Goal: Information Seeking & Learning: Learn about a topic

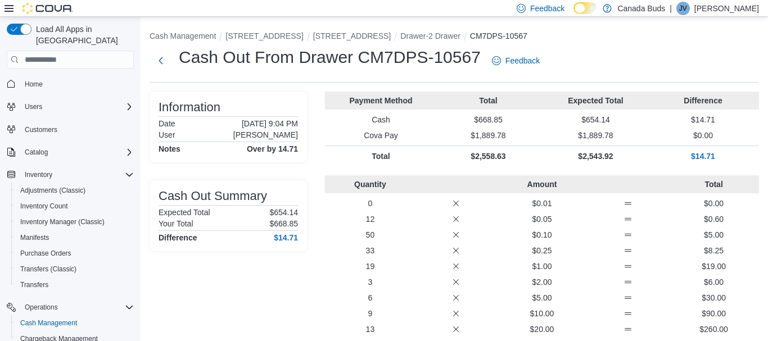
scroll to position [115, 0]
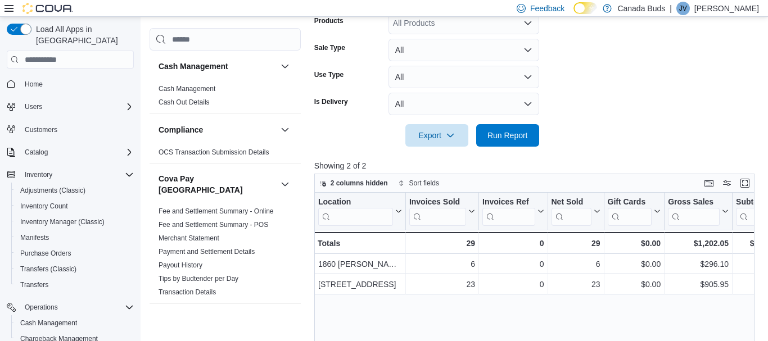
scroll to position [864, 0]
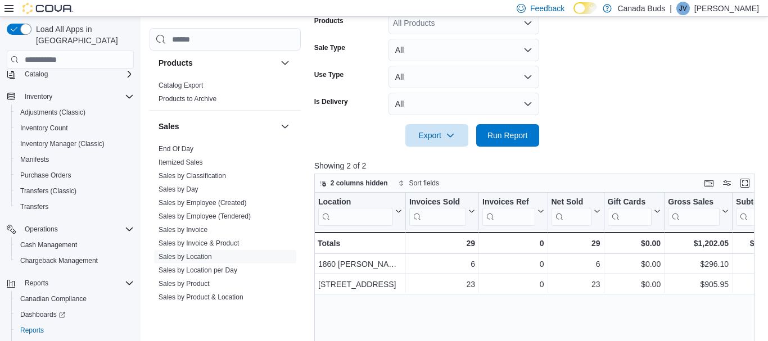
click at [375, 148] on div at bounding box center [536, 153] width 445 height 13
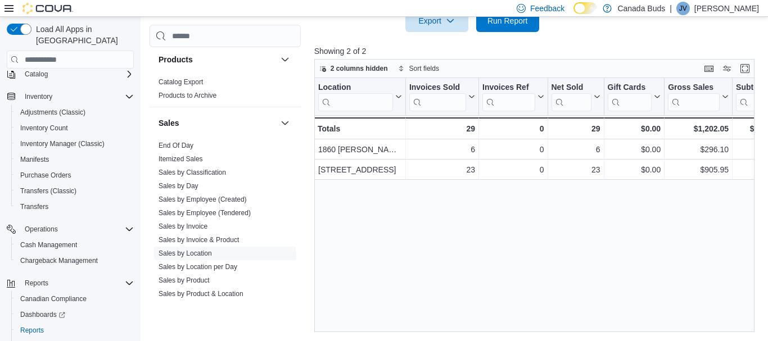
scroll to position [0, 0]
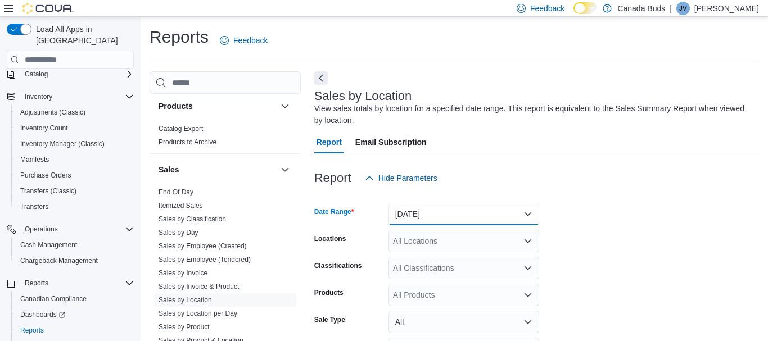
click at [478, 215] on button "Today" at bounding box center [464, 214] width 151 height 22
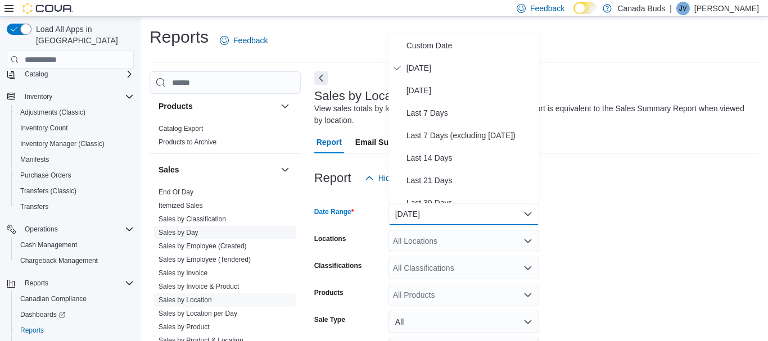
scroll to position [959, 0]
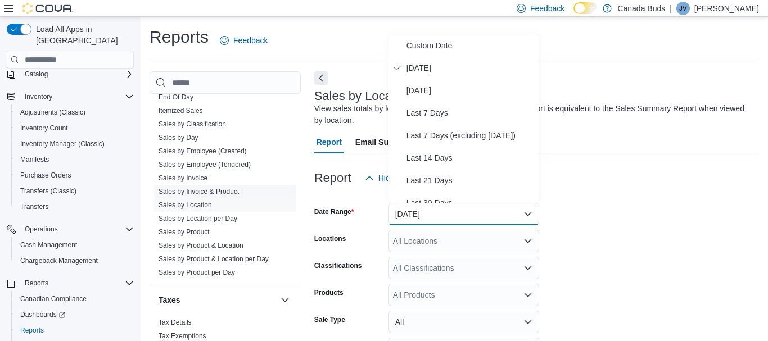
click at [208, 188] on link "Sales by Invoice & Product" at bounding box center [199, 192] width 80 height 8
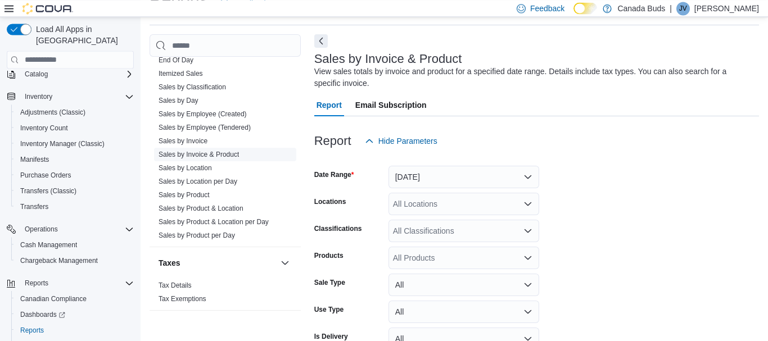
scroll to position [38, 0]
click at [472, 182] on button "Yesterday" at bounding box center [464, 176] width 151 height 22
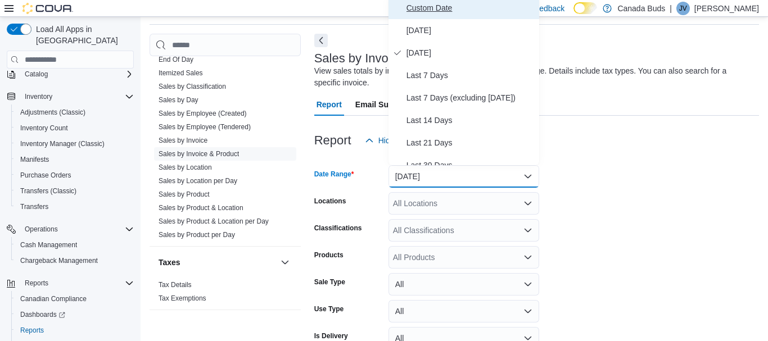
click at [456, 10] on span "Custom Date" at bounding box center [471, 7] width 128 height 13
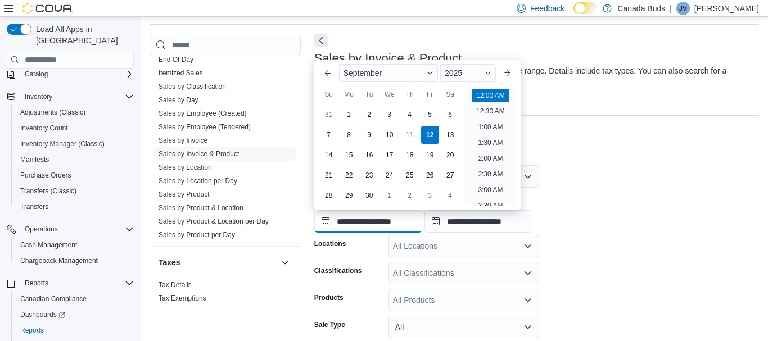
click at [404, 223] on input "**********" at bounding box center [368, 221] width 108 height 22
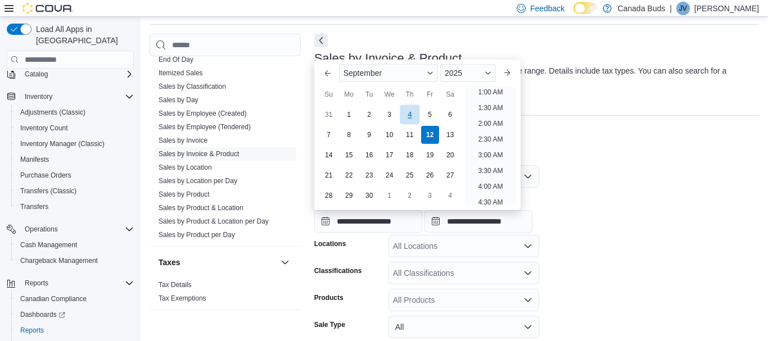
click at [413, 115] on div "4" at bounding box center [410, 115] width 20 height 20
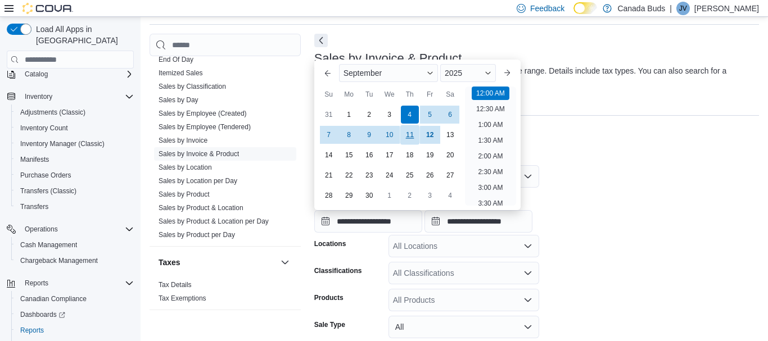
click at [409, 136] on div "11" at bounding box center [410, 135] width 20 height 20
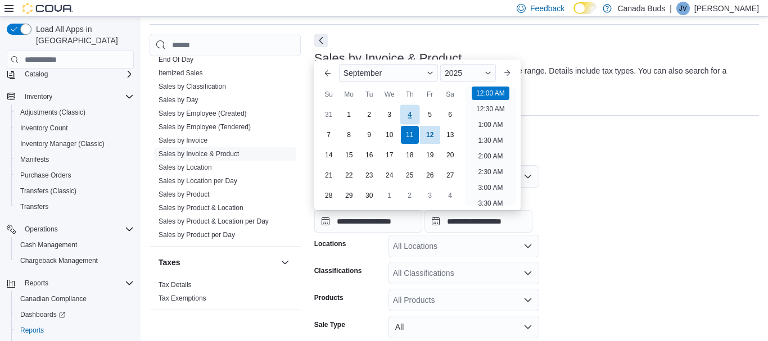
click at [413, 110] on div "4" at bounding box center [410, 115] width 20 height 20
type input "**********"
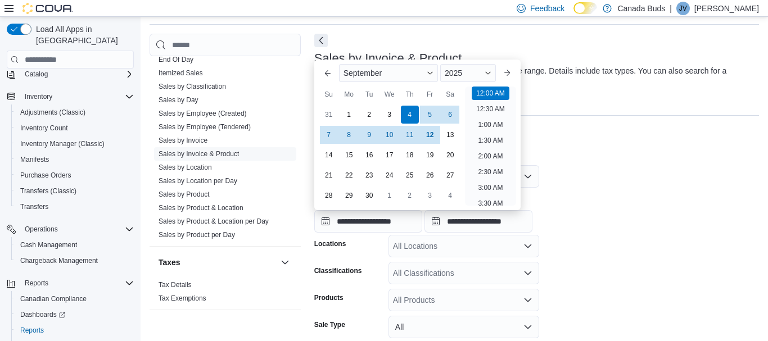
click at [677, 230] on div "**********" at bounding box center [536, 211] width 445 height 43
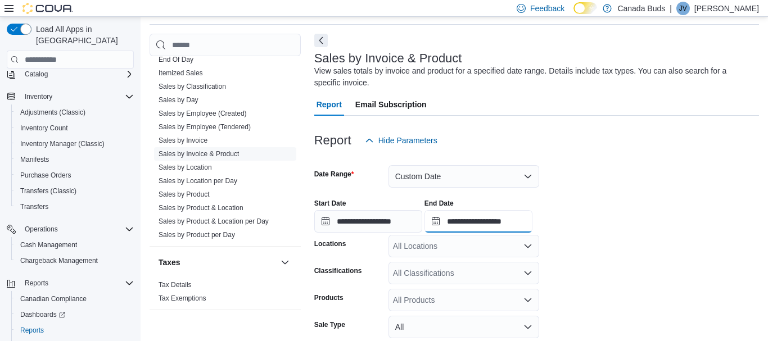
click at [481, 224] on input "**********" at bounding box center [479, 221] width 108 height 22
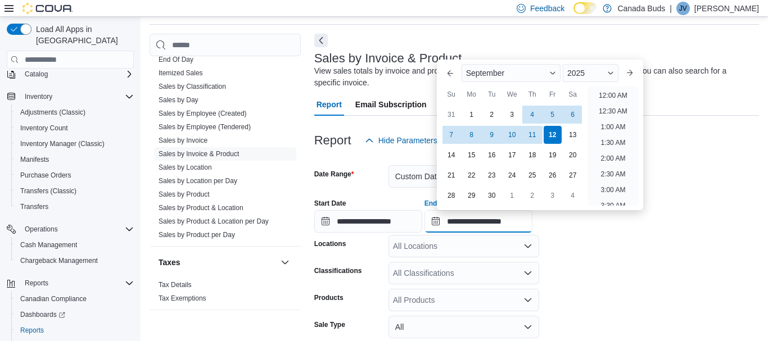
scroll to position [639, 0]
click at [529, 129] on div "11" at bounding box center [532, 135] width 20 height 20
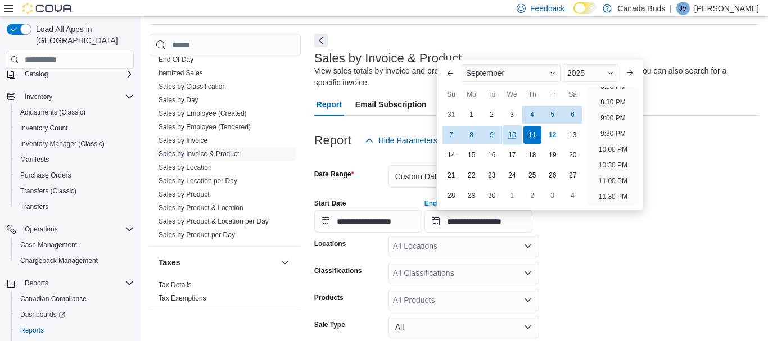
click at [514, 130] on div "10" at bounding box center [512, 135] width 20 height 20
type input "**********"
click at [603, 268] on form "**********" at bounding box center [536, 315] width 445 height 326
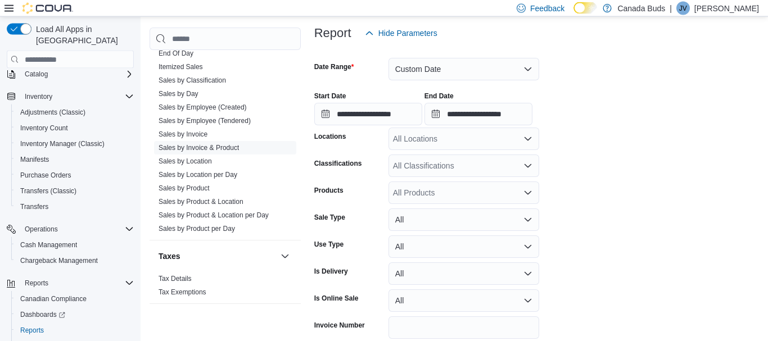
scroll to position [197, 0]
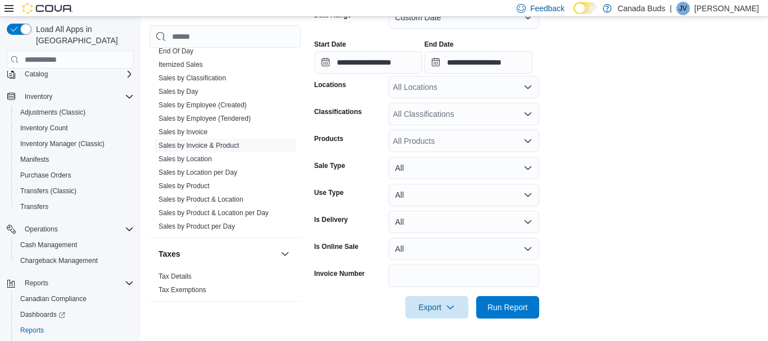
click at [452, 146] on div "All Products" at bounding box center [464, 141] width 151 height 22
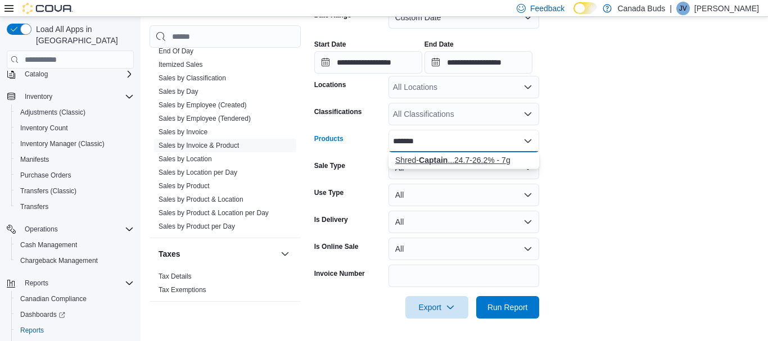
type input "*******"
click at [459, 158] on div "Shred- Captain ...24.7-26.2% - 7g" at bounding box center [463, 160] width 137 height 11
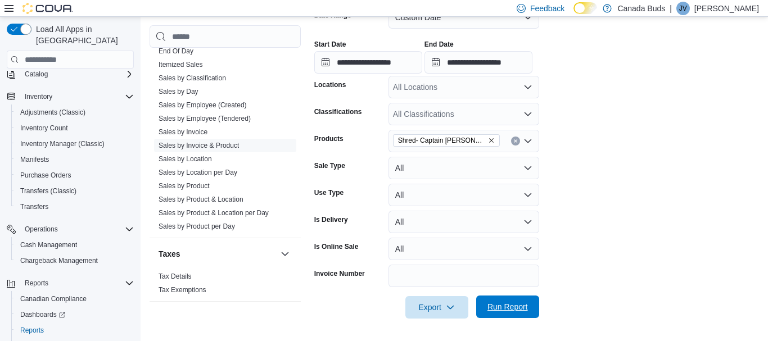
click at [499, 302] on span "Run Report" at bounding box center [507, 307] width 49 height 22
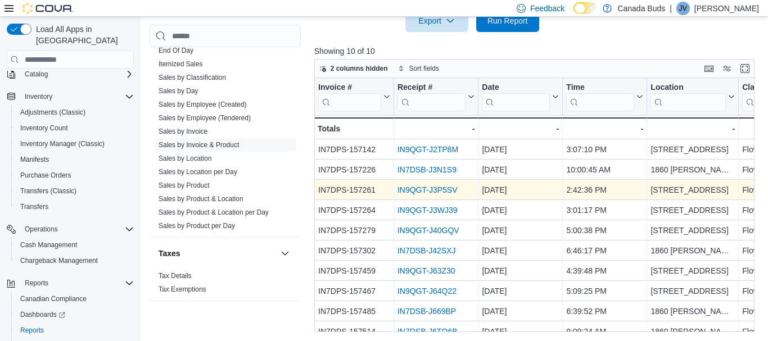
click at [427, 186] on link "IN9QGT-J3P5SV" at bounding box center [428, 190] width 60 height 9
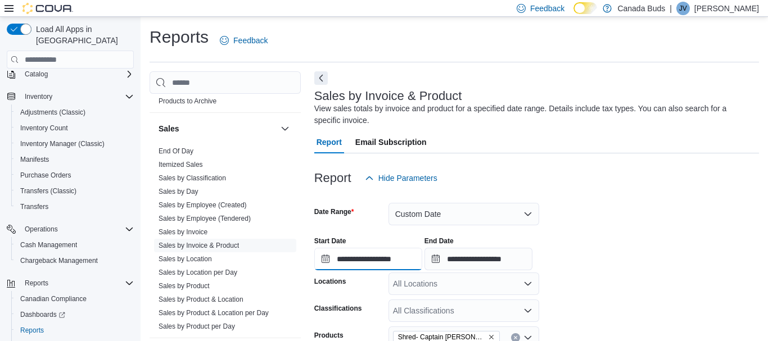
click at [391, 259] on input "**********" at bounding box center [368, 259] width 108 height 22
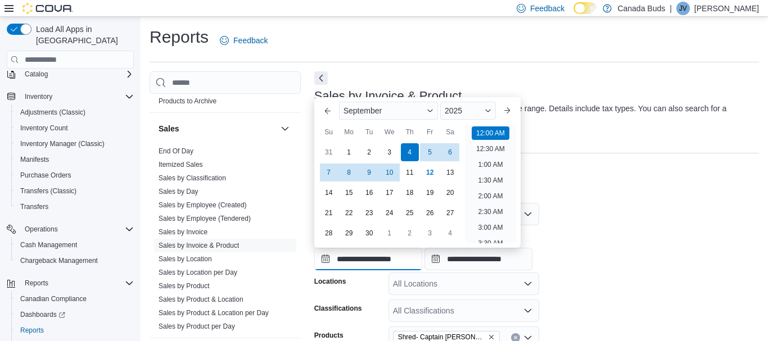
scroll to position [35, 0]
click at [325, 148] on div "31" at bounding box center [329, 153] width 20 height 20
type input "**********"
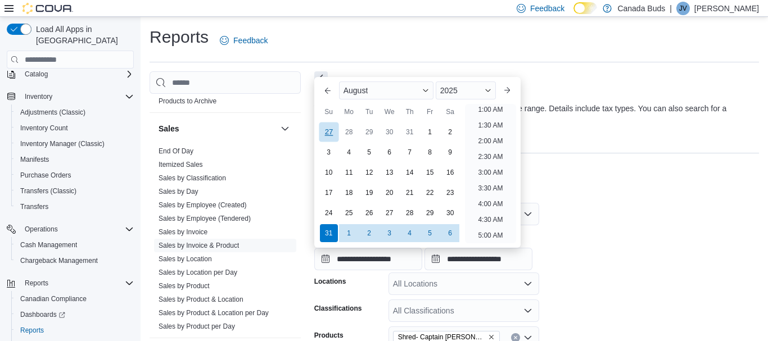
scroll to position [2, 0]
click at [615, 247] on div "**********" at bounding box center [536, 249] width 445 height 43
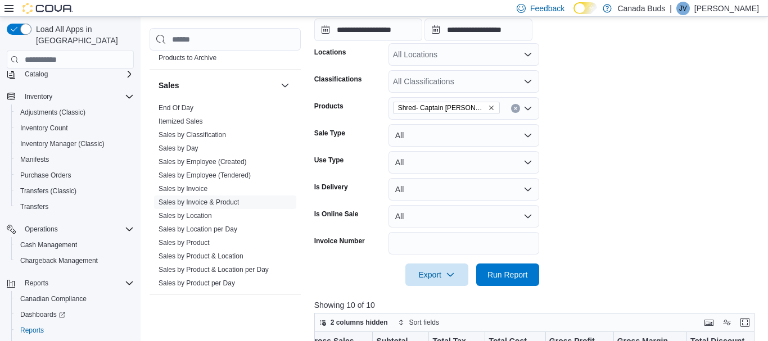
scroll to position [287, 0]
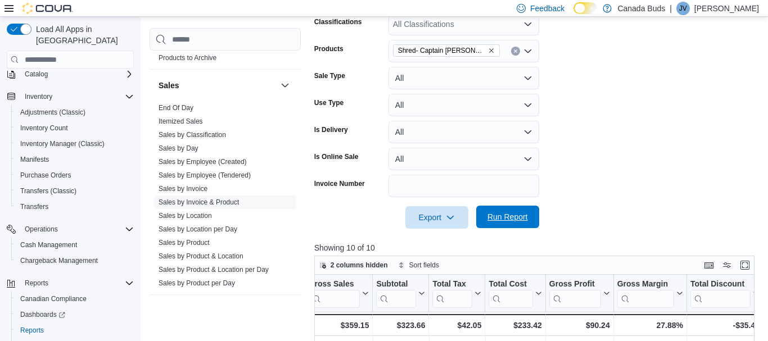
click at [513, 220] on span "Run Report" at bounding box center [508, 216] width 40 height 11
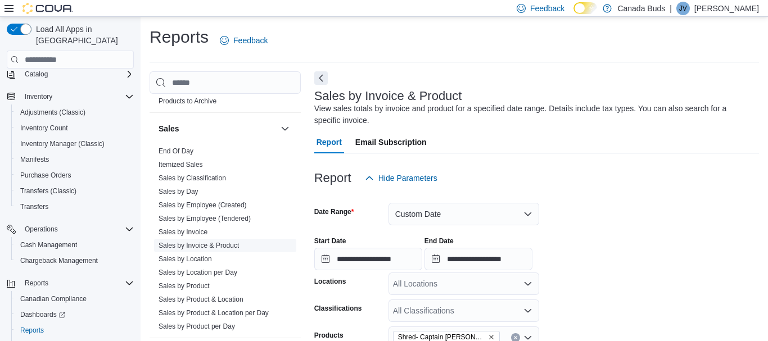
scroll to position [527, 0]
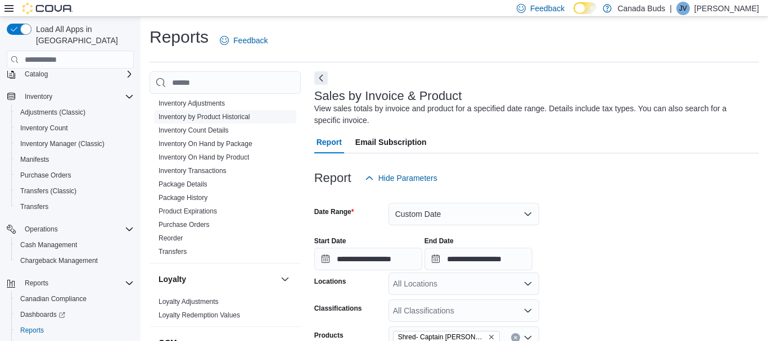
click at [230, 113] on link "Inventory by Product Historical" at bounding box center [205, 117] width 92 height 8
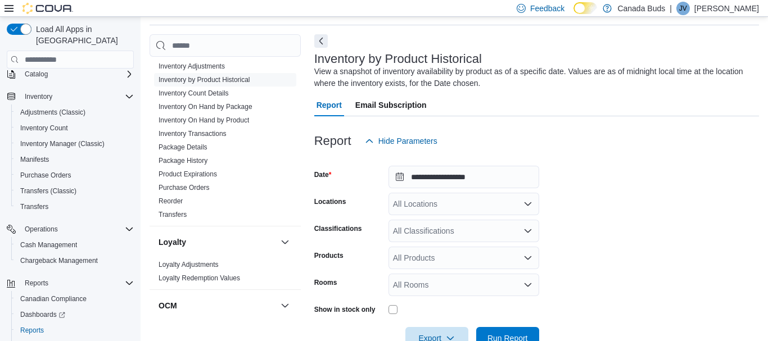
scroll to position [38, 0]
click at [468, 177] on input "**********" at bounding box center [464, 176] width 151 height 22
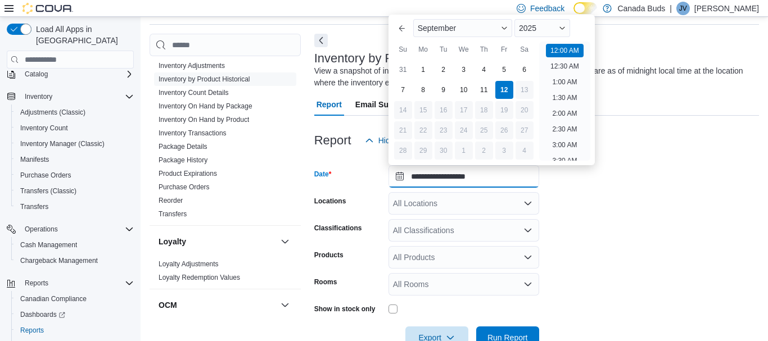
scroll to position [35, 0]
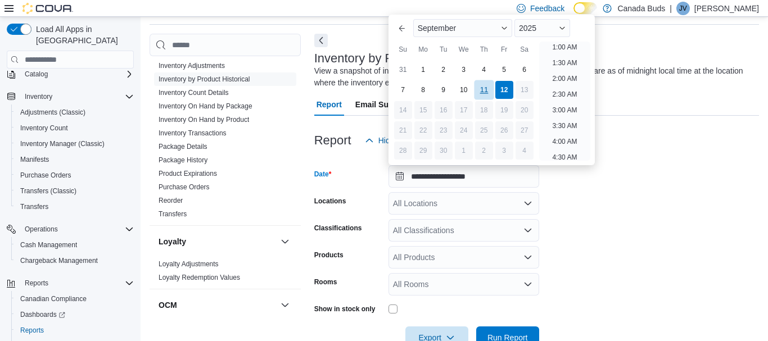
click at [489, 87] on div "11" at bounding box center [484, 90] width 20 height 20
click at [486, 64] on div "4" at bounding box center [484, 70] width 20 height 20
type input "**********"
click at [462, 204] on div "All Locations" at bounding box center [464, 203] width 151 height 22
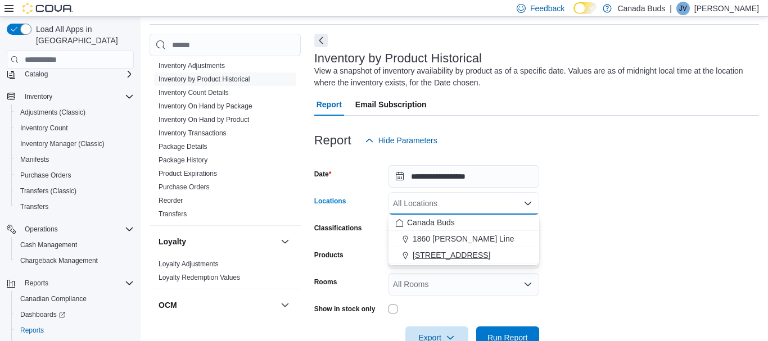
click at [453, 254] on span "595 Carlton Street" at bounding box center [452, 255] width 78 height 11
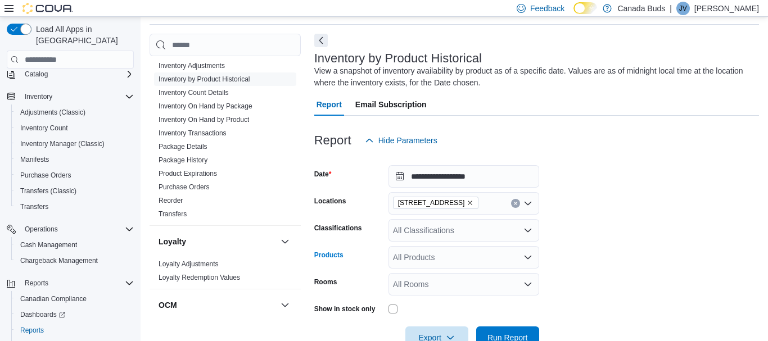
click at [470, 264] on div "All Products" at bounding box center [464, 257] width 151 height 22
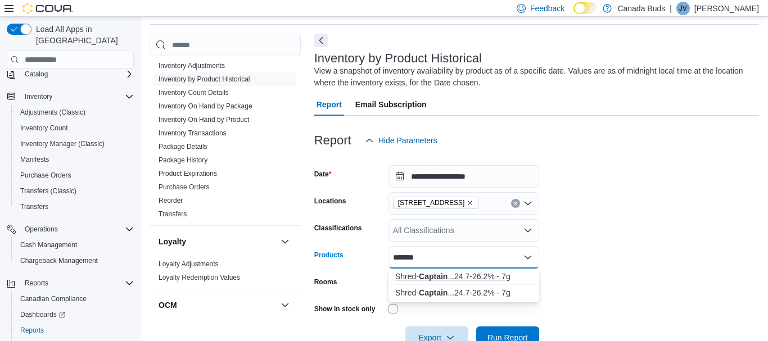
type input "*******"
click at [459, 276] on div "Shred- Captain ...24.7-26.2% - 7g" at bounding box center [463, 276] width 137 height 11
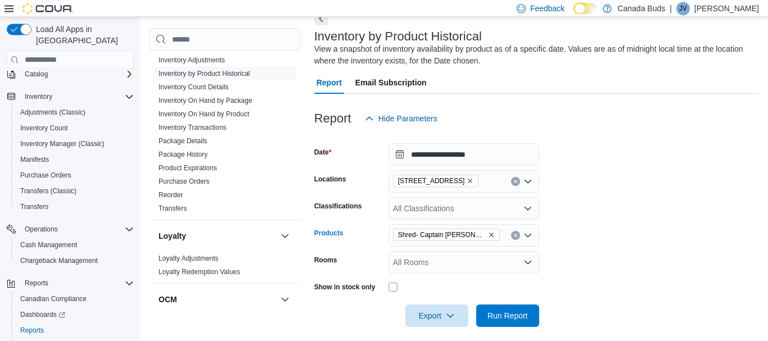
scroll to position [68, 0]
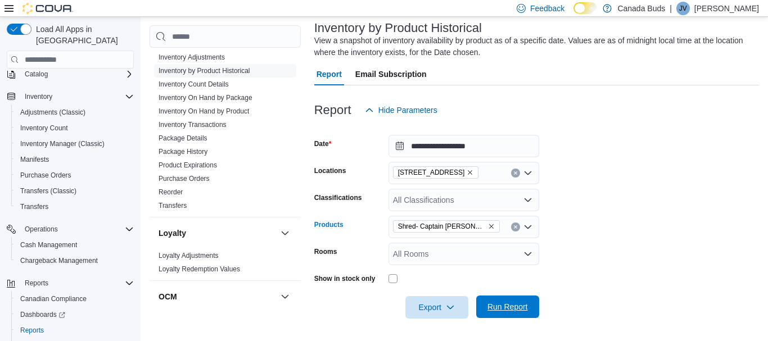
click at [505, 313] on span "Run Report" at bounding box center [507, 307] width 49 height 22
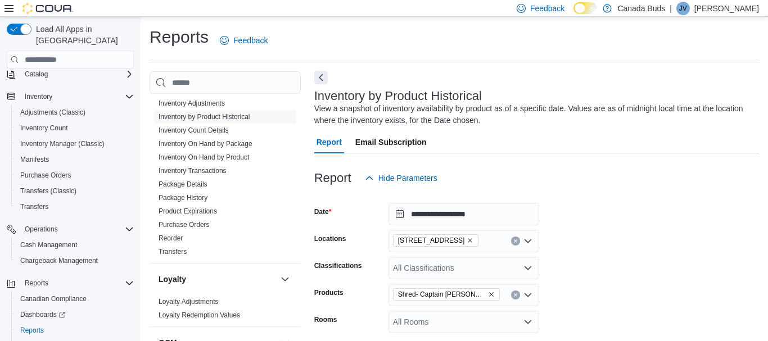
click at [323, 79] on button "Next" at bounding box center [320, 77] width 13 height 13
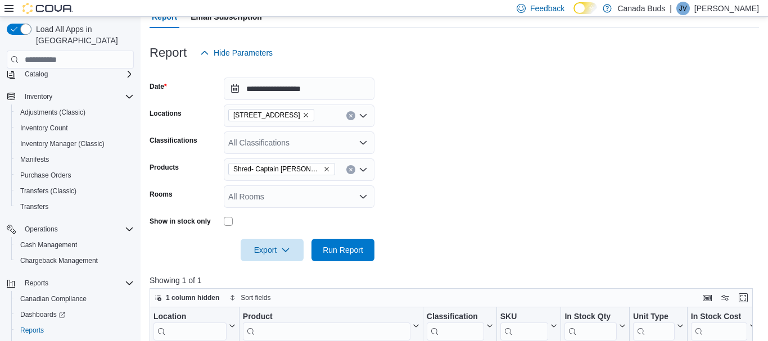
scroll to position [56, 0]
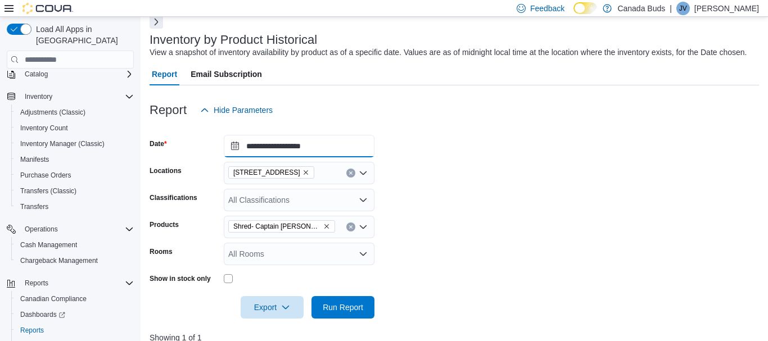
click at [327, 145] on input "**********" at bounding box center [299, 146] width 151 height 22
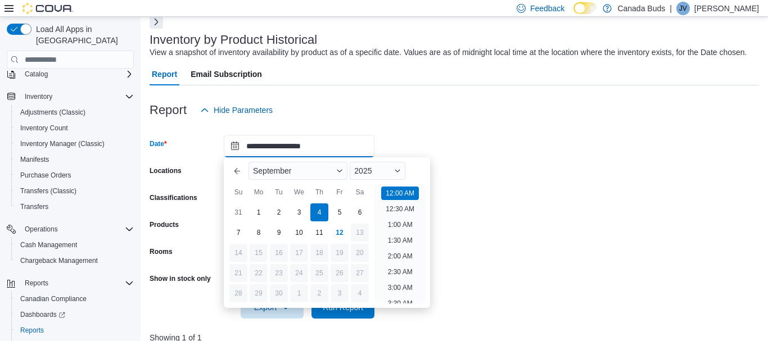
scroll to position [35, 0]
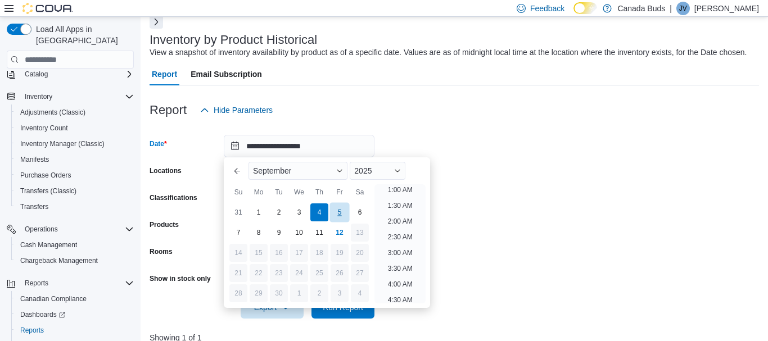
click at [344, 215] on div "5" at bounding box center [340, 213] width 20 height 20
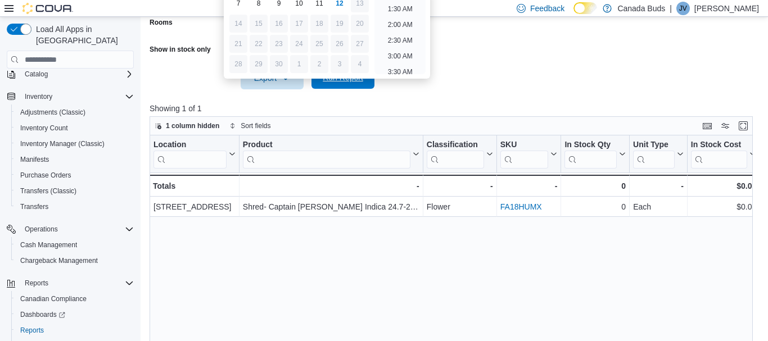
click at [354, 84] on span "Run Report" at bounding box center [342, 77] width 49 height 22
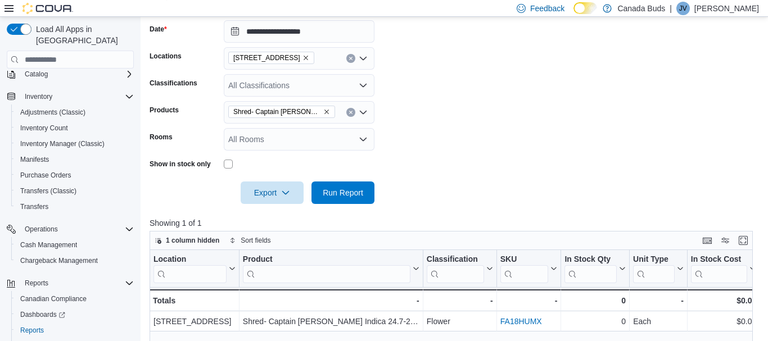
scroll to position [114, 0]
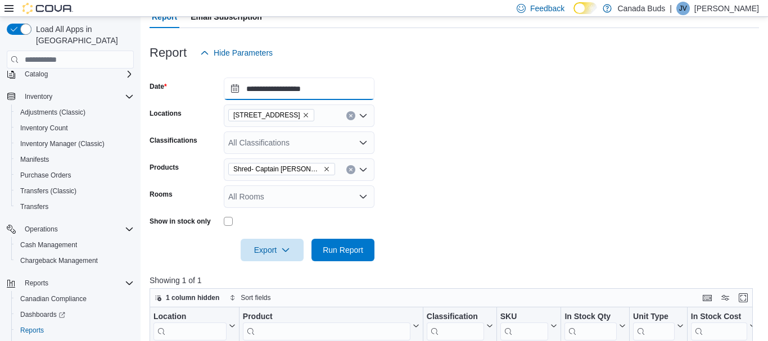
click at [347, 88] on input "**********" at bounding box center [299, 89] width 151 height 22
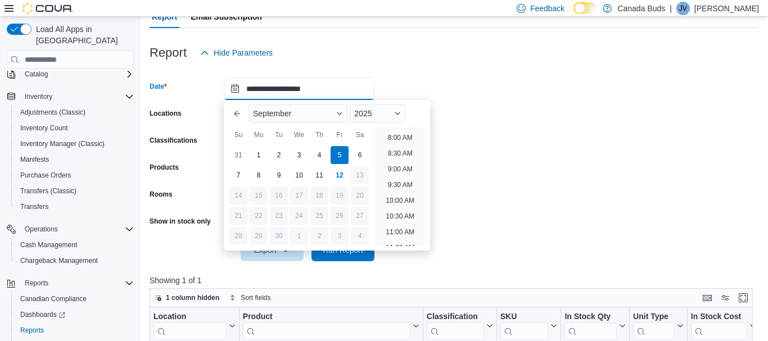
scroll to position [271, 0]
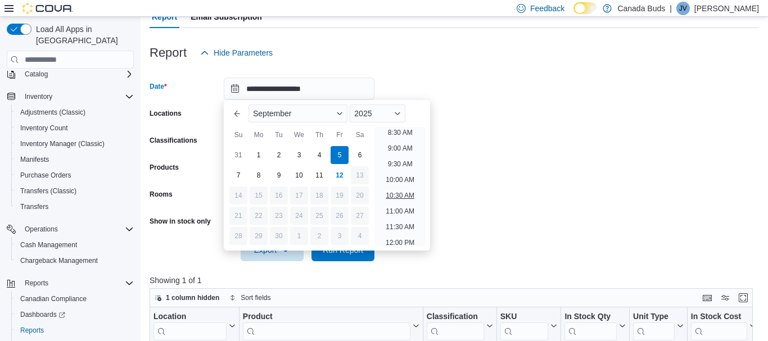
click at [405, 199] on li "10:30 AM" at bounding box center [400, 195] width 38 height 13
type input "**********"
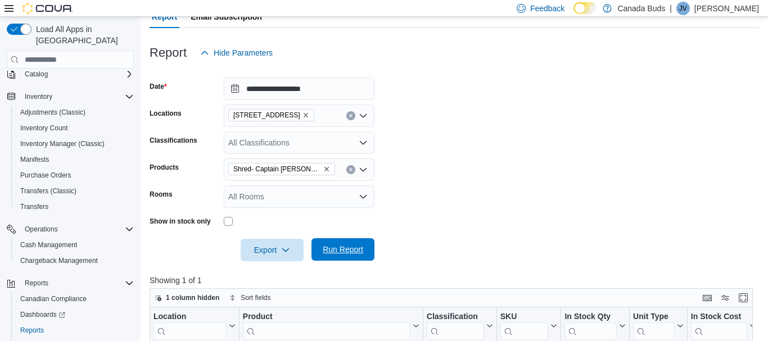
click at [367, 254] on span "Run Report" at bounding box center [342, 249] width 49 height 22
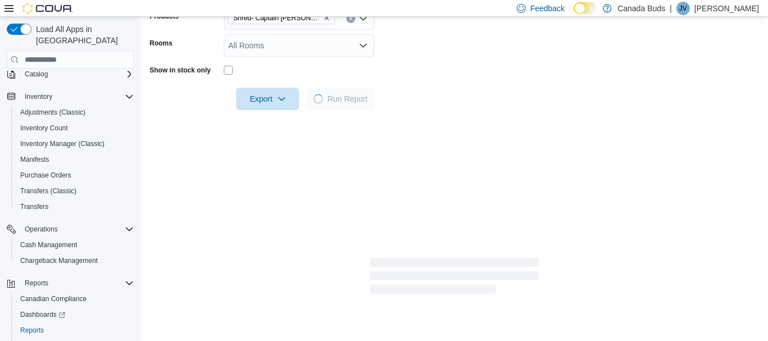
scroll to position [286, 0]
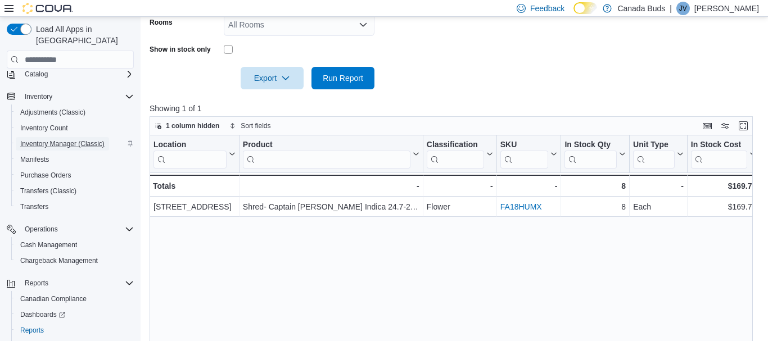
click at [52, 139] on span "Inventory Manager (Classic)" at bounding box center [62, 143] width 84 height 9
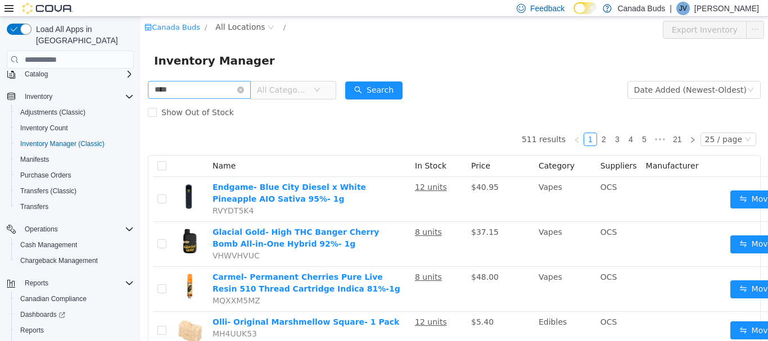
type input "****"
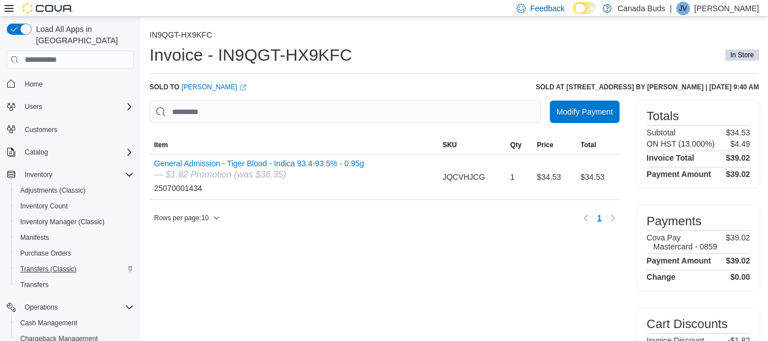
scroll to position [110, 0]
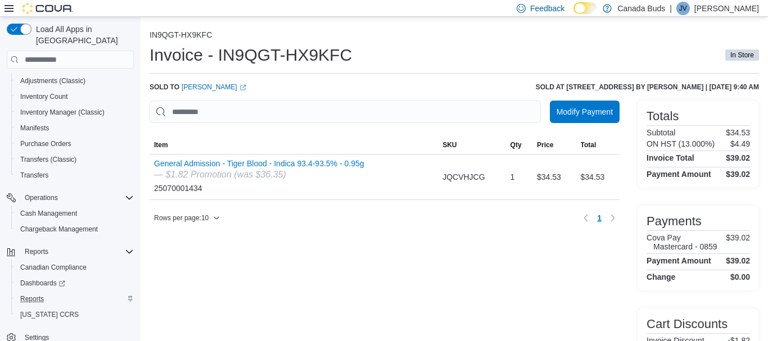
click at [57, 292] on div "Reports" at bounding box center [75, 298] width 118 height 13
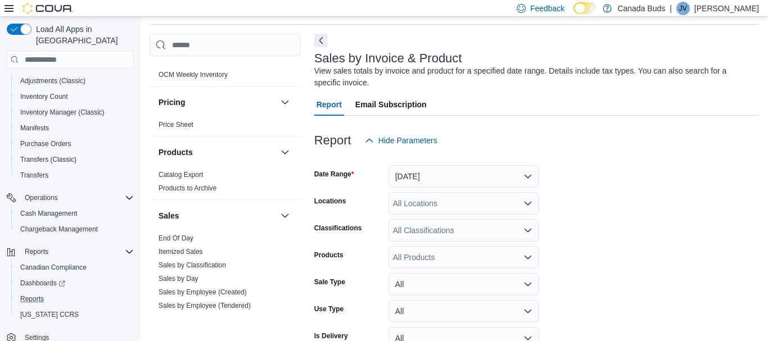
scroll to position [959, 0]
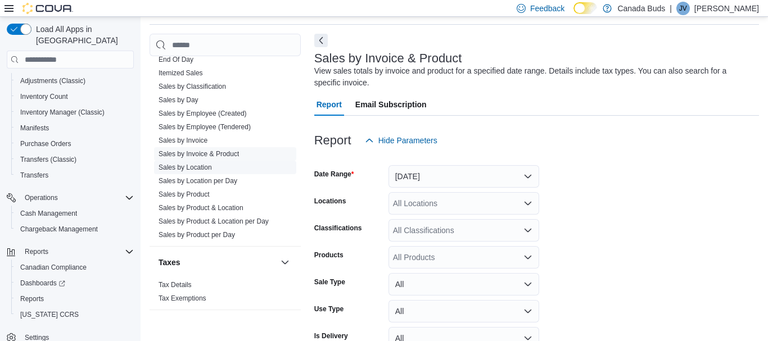
click at [205, 164] on link "Sales by Location" at bounding box center [185, 168] width 53 height 8
click at [418, 170] on button "Yesterday" at bounding box center [464, 176] width 151 height 22
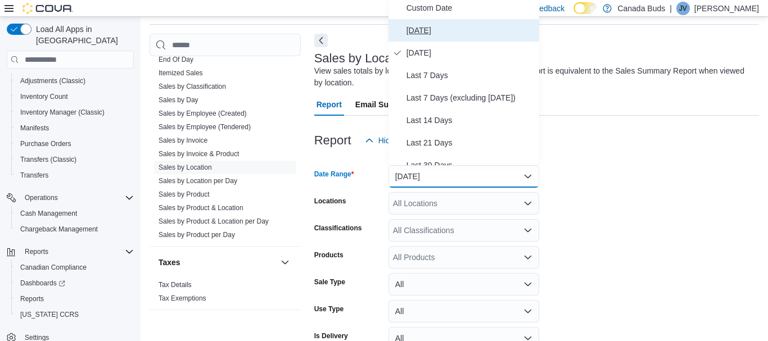
click at [458, 38] on button "Today" at bounding box center [464, 30] width 151 height 22
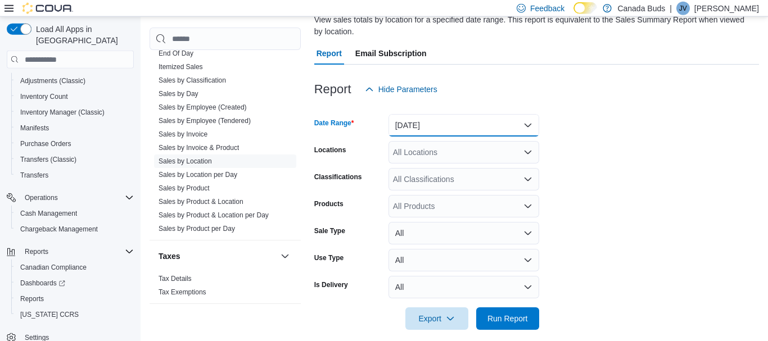
scroll to position [100, 0]
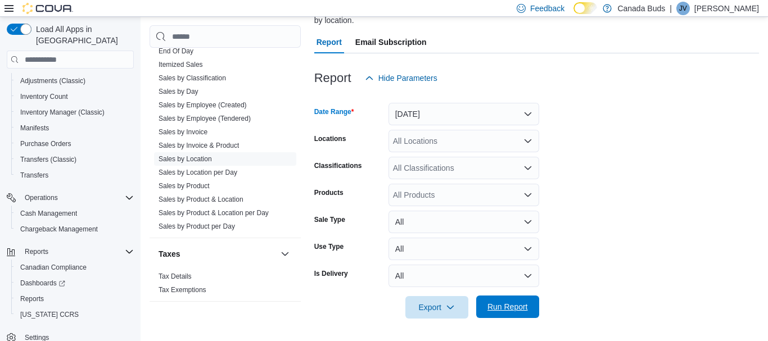
click at [502, 303] on span "Run Report" at bounding box center [507, 307] width 49 height 22
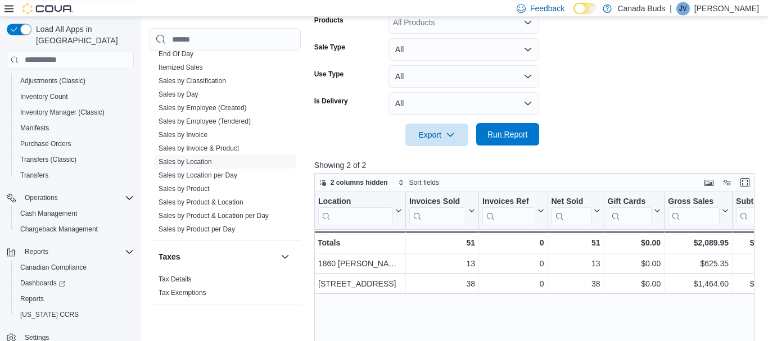
scroll to position [272, 0]
click at [495, 143] on span "Run Report" at bounding box center [507, 135] width 49 height 22
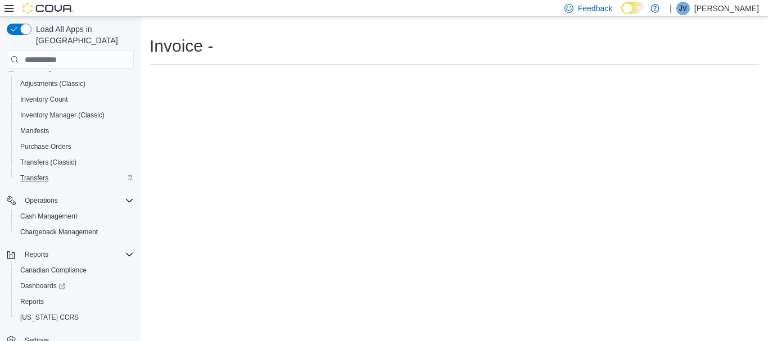
scroll to position [110, 0]
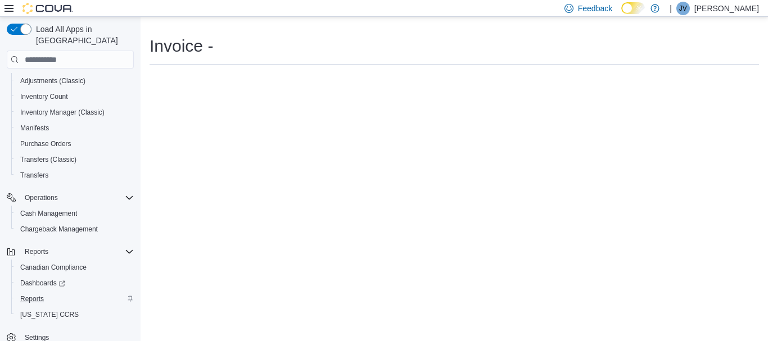
click at [53, 292] on div "Reports" at bounding box center [75, 298] width 118 height 13
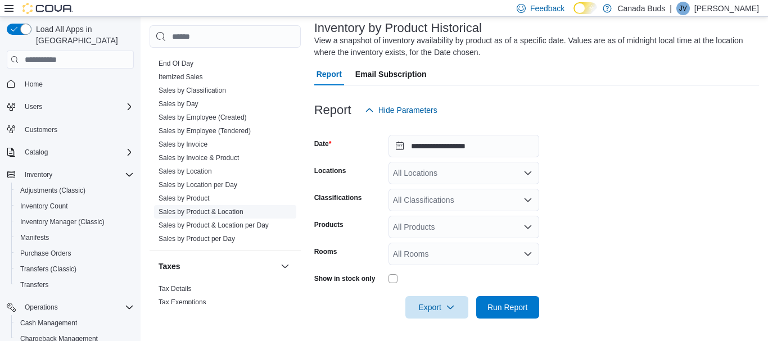
scroll to position [959, 0]
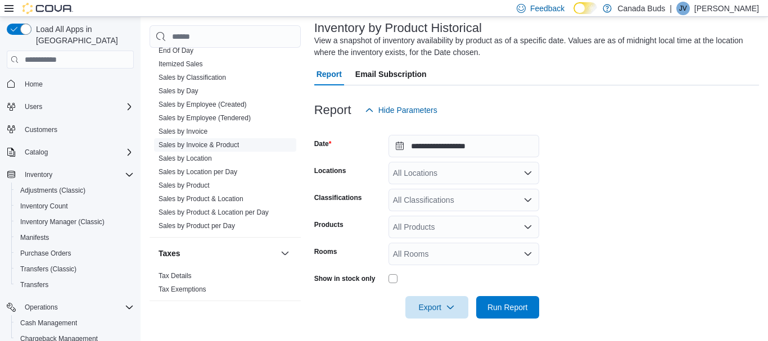
click at [217, 141] on link "Sales by Invoice & Product" at bounding box center [199, 145] width 80 height 8
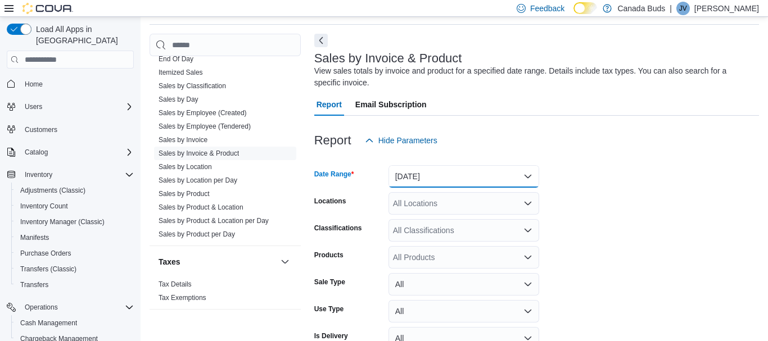
scroll to position [959, 0]
click at [474, 175] on button "Yesterday" at bounding box center [464, 176] width 151 height 22
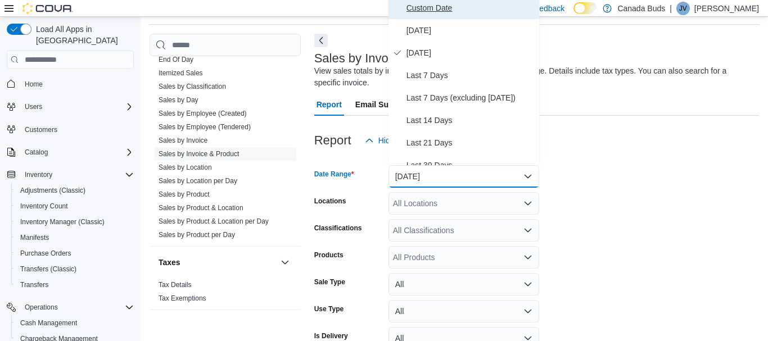
click at [445, 5] on span "Custom Date" at bounding box center [471, 7] width 128 height 13
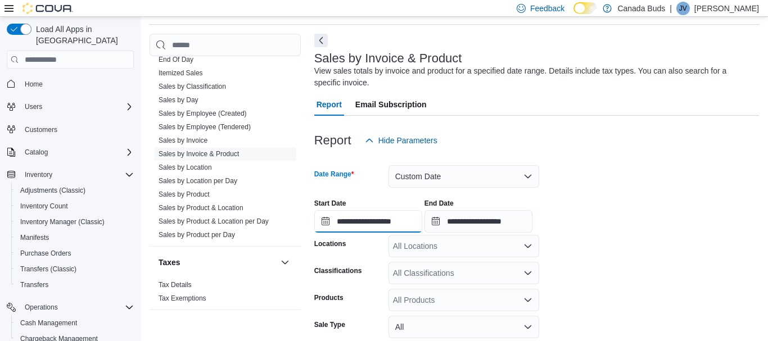
click at [358, 220] on input "**********" at bounding box center [368, 221] width 108 height 22
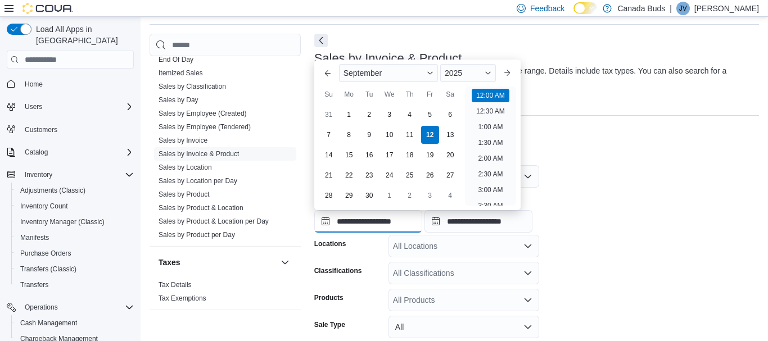
scroll to position [35, 0]
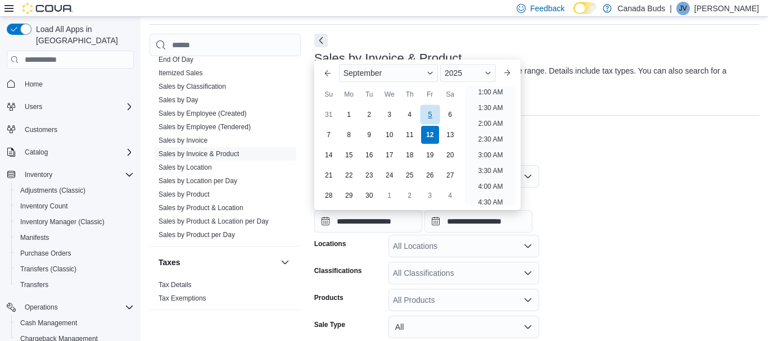
click at [436, 112] on div "5" at bounding box center [430, 115] width 20 height 20
type input "**********"
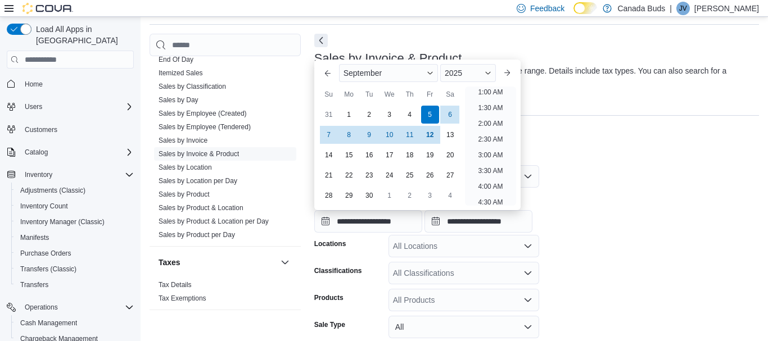
scroll to position [2, 0]
click at [510, 217] on input "**********" at bounding box center [479, 221] width 108 height 22
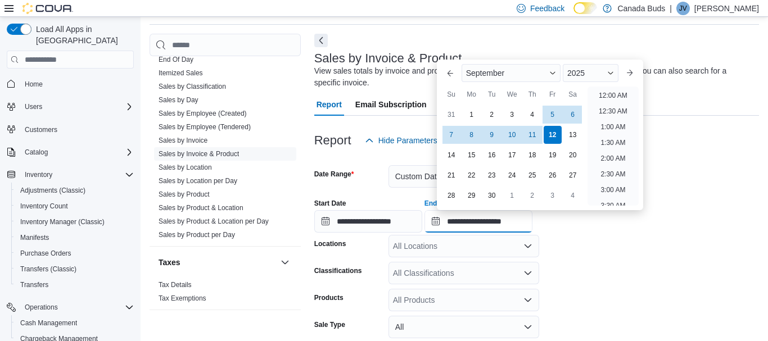
scroll to position [639, 0]
click at [532, 133] on div "11" at bounding box center [532, 135] width 20 height 20
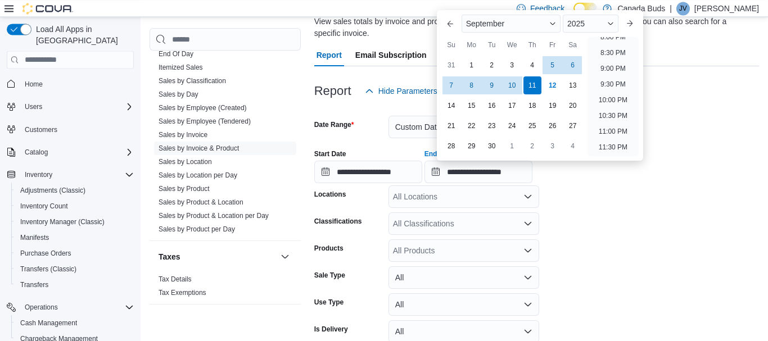
scroll to position [82, 0]
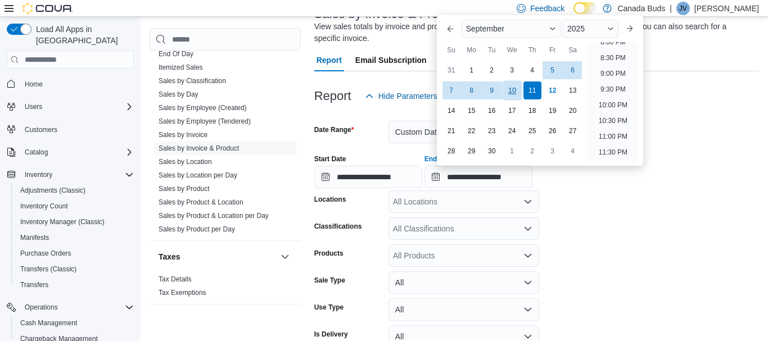
click at [518, 89] on div "10" at bounding box center [512, 91] width 20 height 20
click at [492, 92] on div "9" at bounding box center [492, 91] width 20 height 20
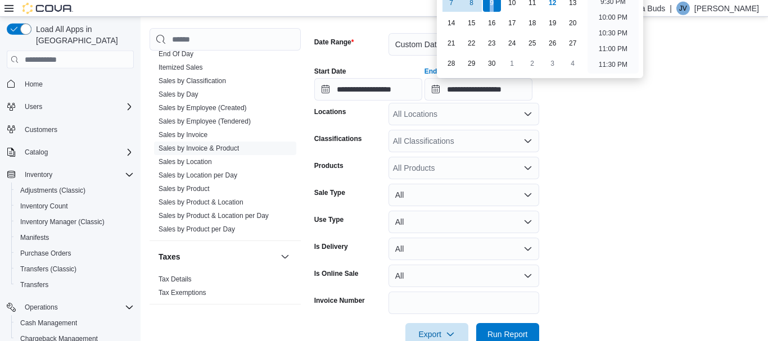
scroll to position [139, 0]
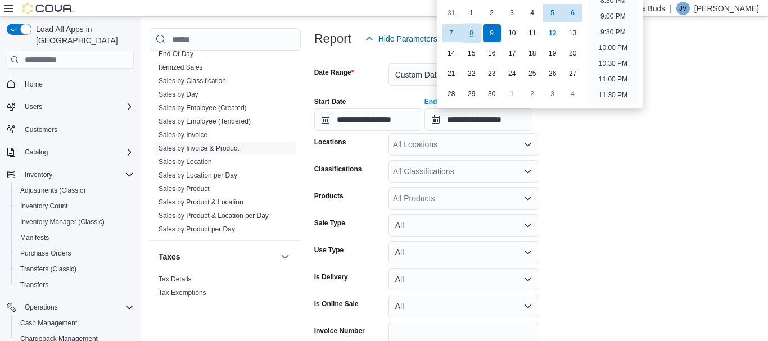
click at [474, 34] on div "8" at bounding box center [472, 34] width 20 height 20
type input "**********"
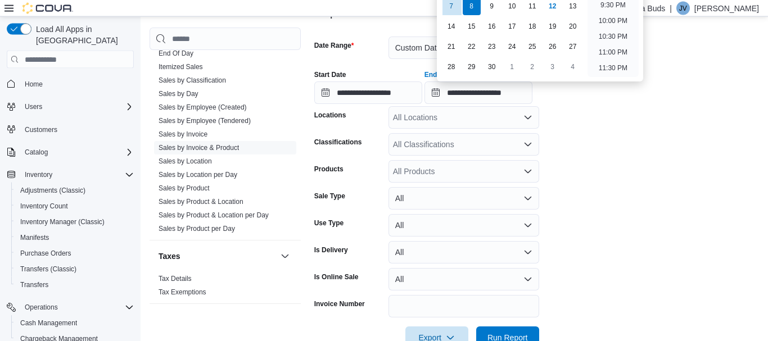
scroll to position [197, 0]
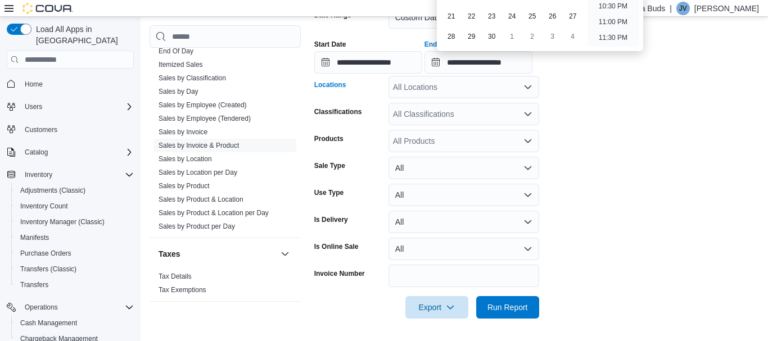
click at [461, 91] on div "All Locations" at bounding box center [464, 87] width 151 height 22
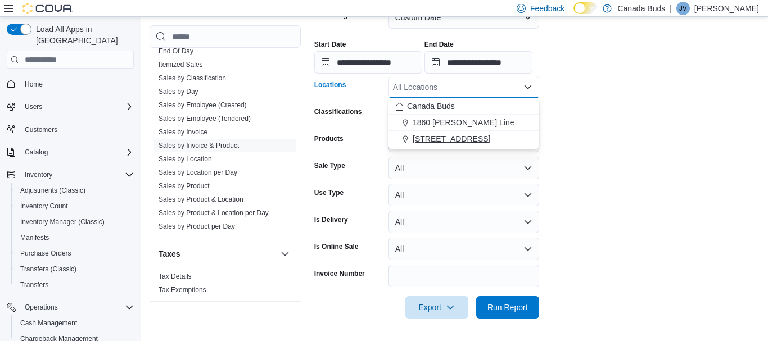
click at [467, 136] on span "595 Carlton Street" at bounding box center [452, 138] width 78 height 11
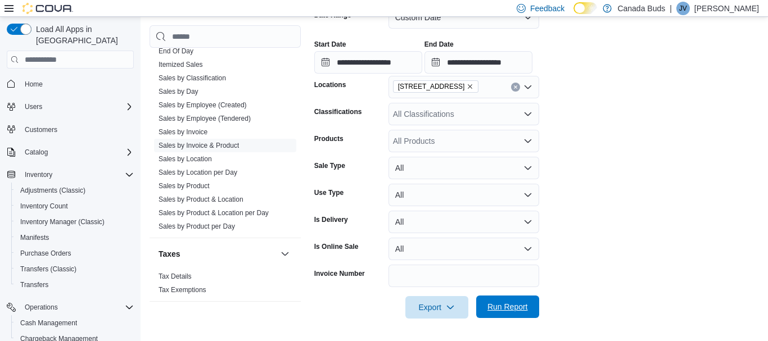
click at [514, 308] on span "Run Report" at bounding box center [508, 306] width 40 height 11
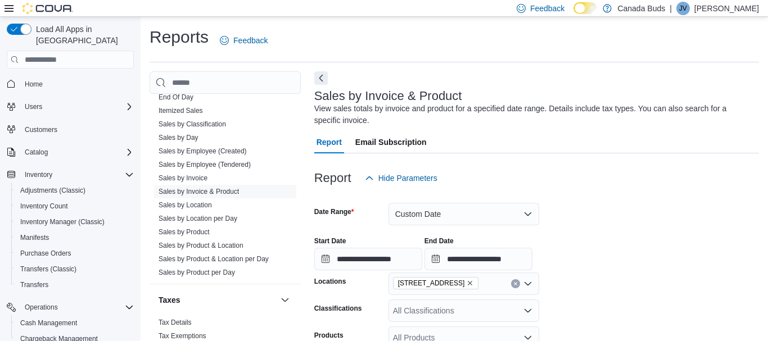
click at [320, 77] on button "Next" at bounding box center [320, 77] width 13 height 13
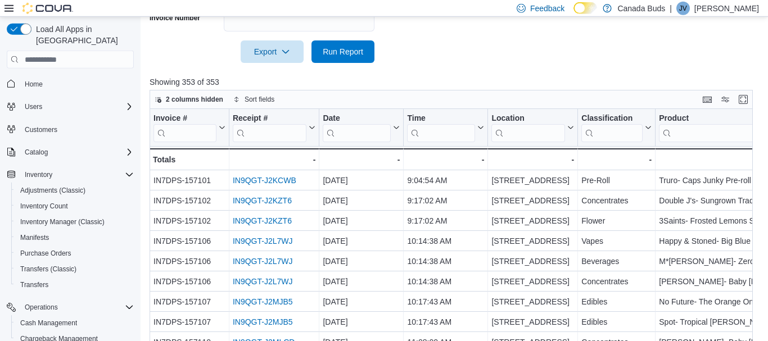
scroll to position [472, 0]
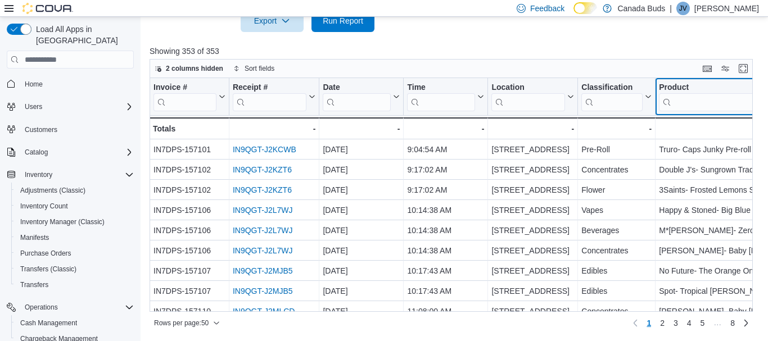
click at [680, 105] on input "search" at bounding box center [763, 102] width 209 height 18
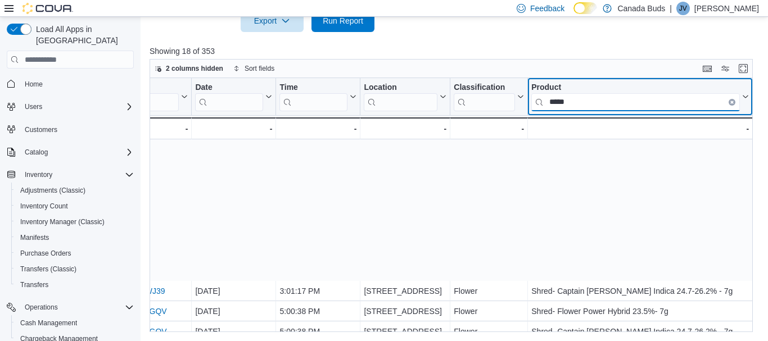
scroll to position [172, 128]
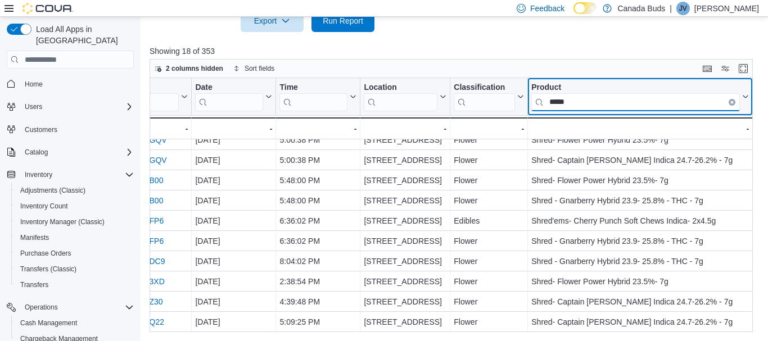
type input "*****"
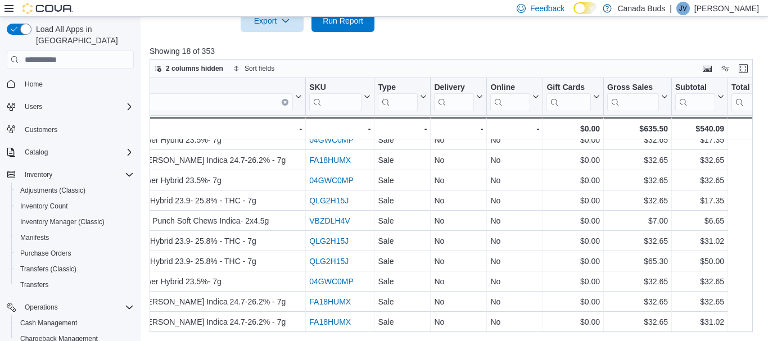
scroll to position [172, 0]
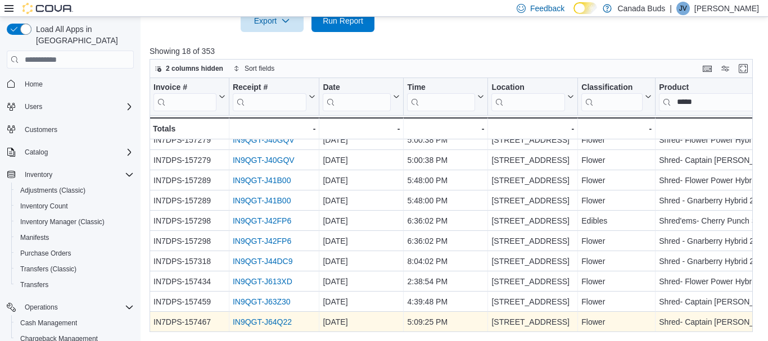
click at [287, 323] on link "IN9QGT-J64Q22" at bounding box center [262, 322] width 59 height 9
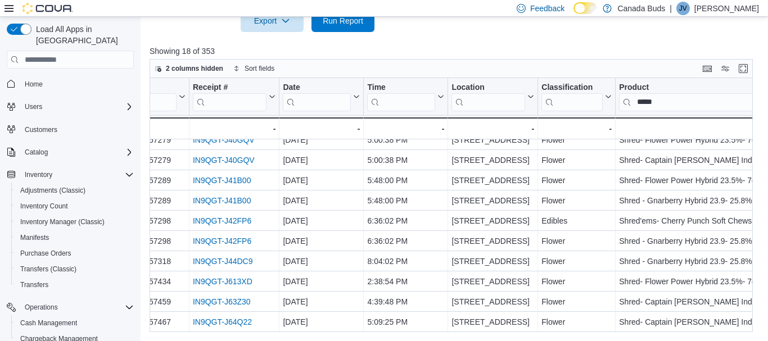
scroll to position [172, 22]
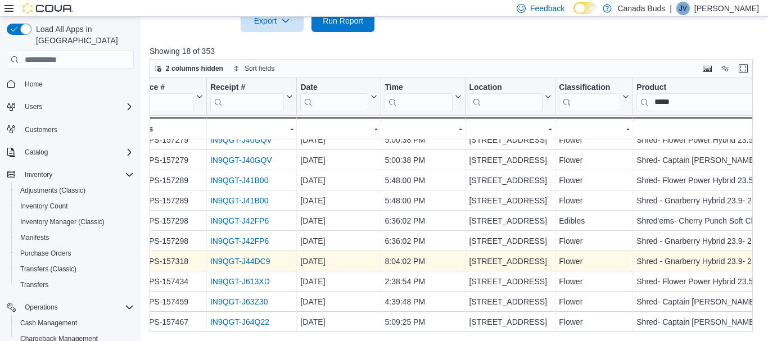
click at [228, 260] on link "IN9QGT-J44DC9" at bounding box center [240, 262] width 60 height 9
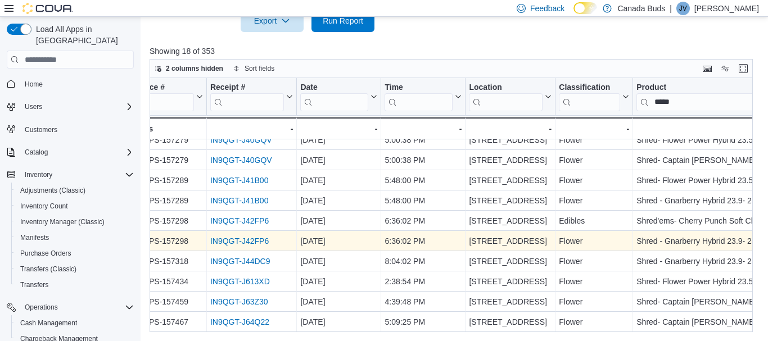
click at [257, 243] on link "IN9QGT-J42FP6" at bounding box center [239, 241] width 58 height 9
